Goal: Download file/media

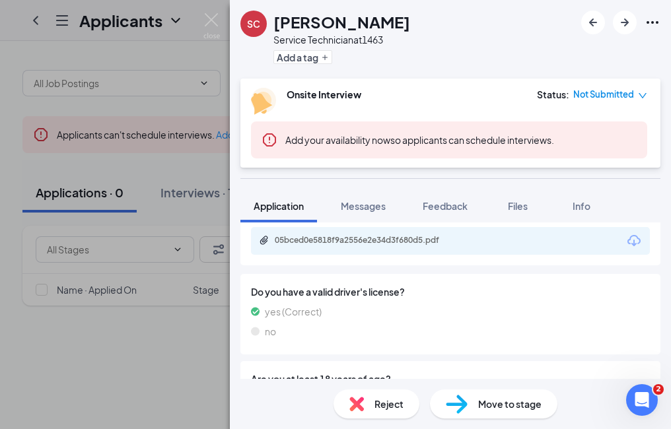
scroll to position [706, 0]
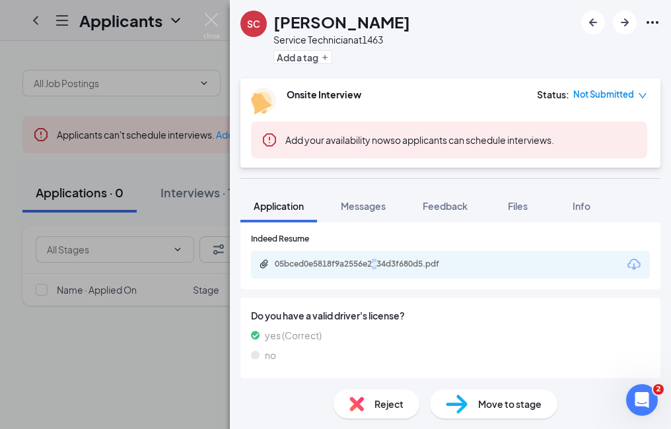
click at [379, 273] on div "05bced0e5818f9a2556e2e34d3f680d5.pdf" at bounding box center [450, 265] width 399 height 28
drag, startPoint x: 379, startPoint y: 273, endPoint x: 356, endPoint y: 266, distance: 24.2
click at [356, 266] on div "05bced0e5818f9a2556e2e34d3f680d5.pdf" at bounding box center [367, 264] width 185 height 11
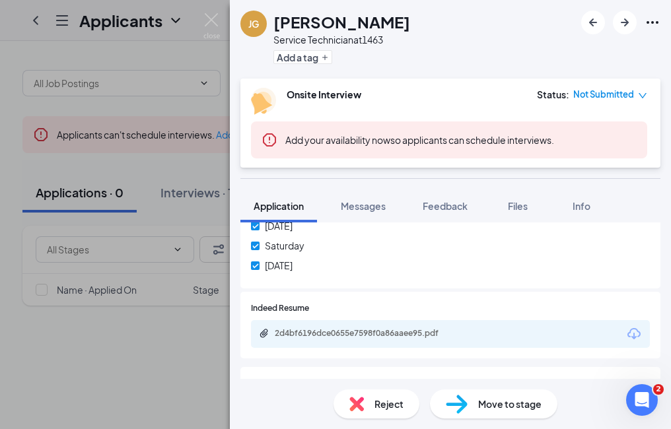
scroll to position [661, 0]
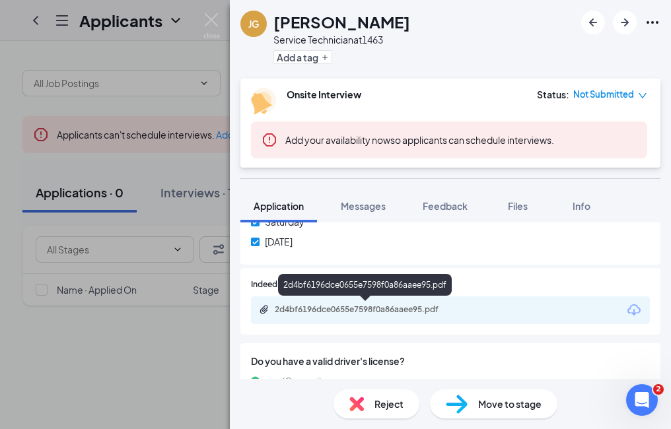
click at [422, 313] on div "2d4bf6196dce0655e7598f0a86aaee95.pdf" at bounding box center [367, 310] width 185 height 11
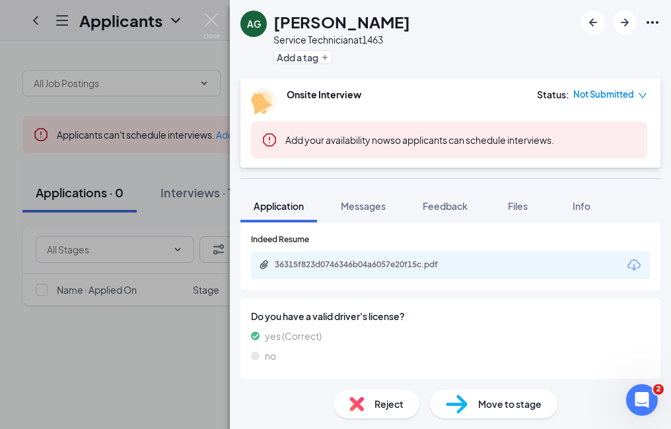
scroll to position [714, 0]
click at [450, 272] on div "36315f823d0746346b04a6057e20f15c.pdf" at bounding box center [450, 265] width 399 height 28
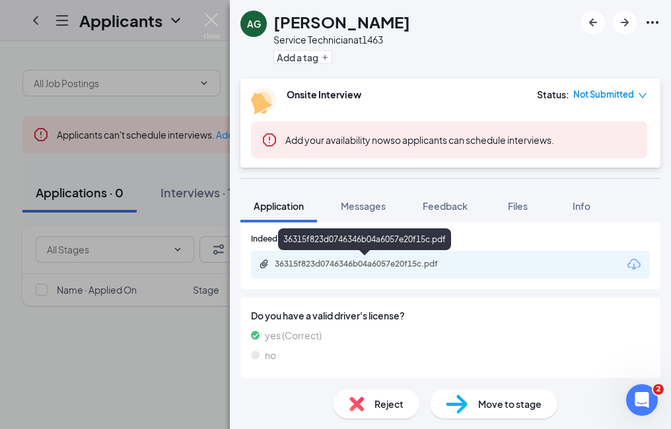
click at [363, 267] on div "36315f823d0746346b04a6057e20f15c.pdf" at bounding box center [367, 264] width 185 height 11
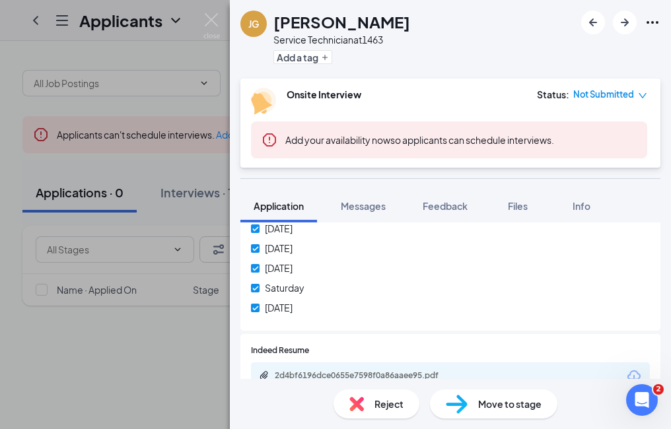
scroll to position [661, 0]
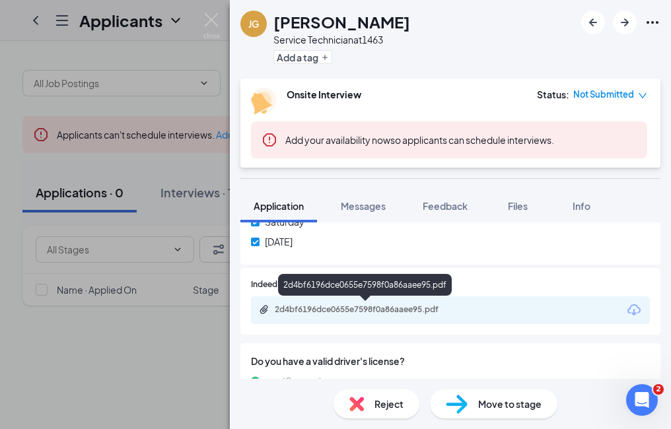
click at [374, 309] on div "2d4bf6196dce0655e7598f0a86aaee95.pdf" at bounding box center [367, 310] width 185 height 11
